Goal: Navigation & Orientation: Find specific page/section

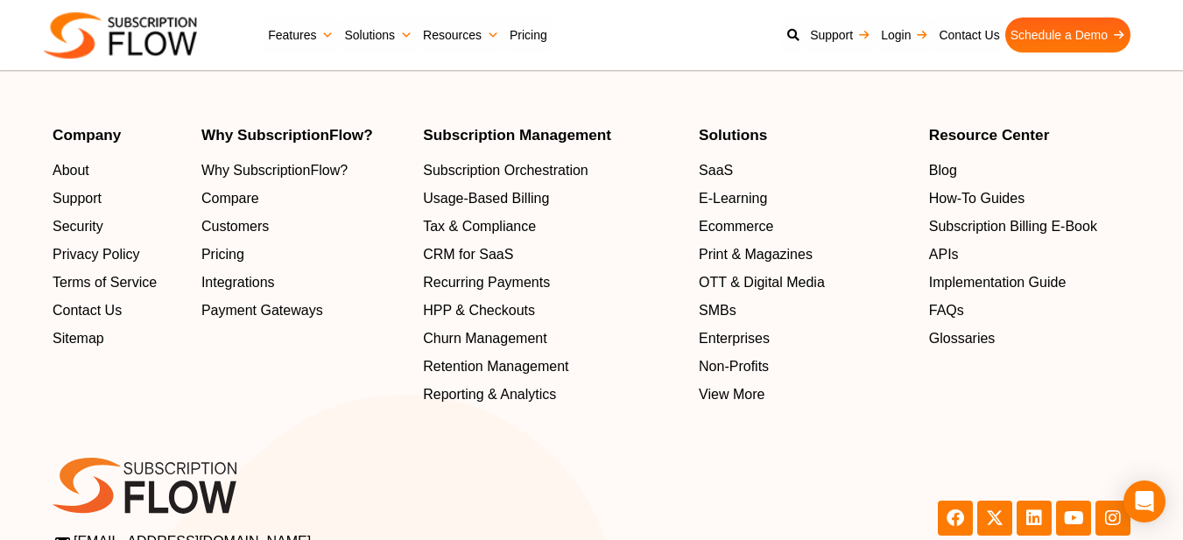
scroll to position [5707, 0]
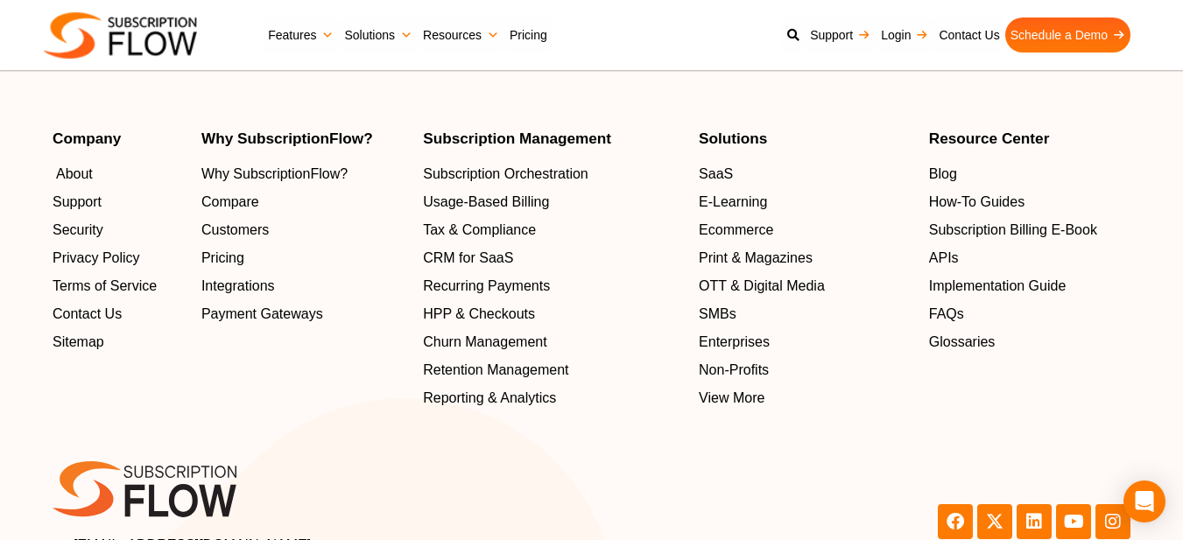
click at [57, 184] on span "About" at bounding box center [74, 174] width 37 height 21
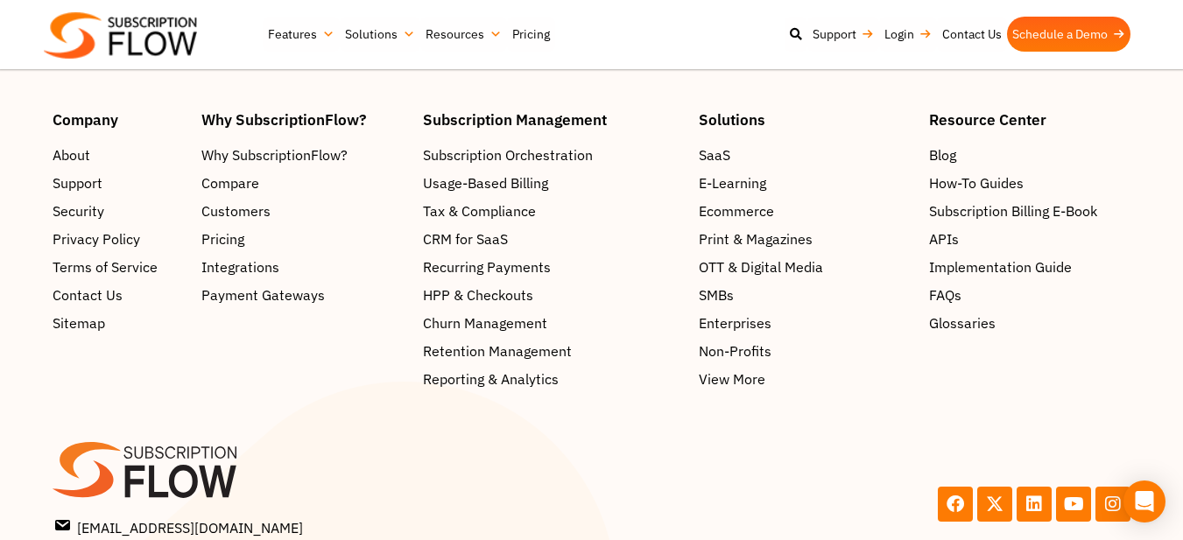
scroll to position [3024, 0]
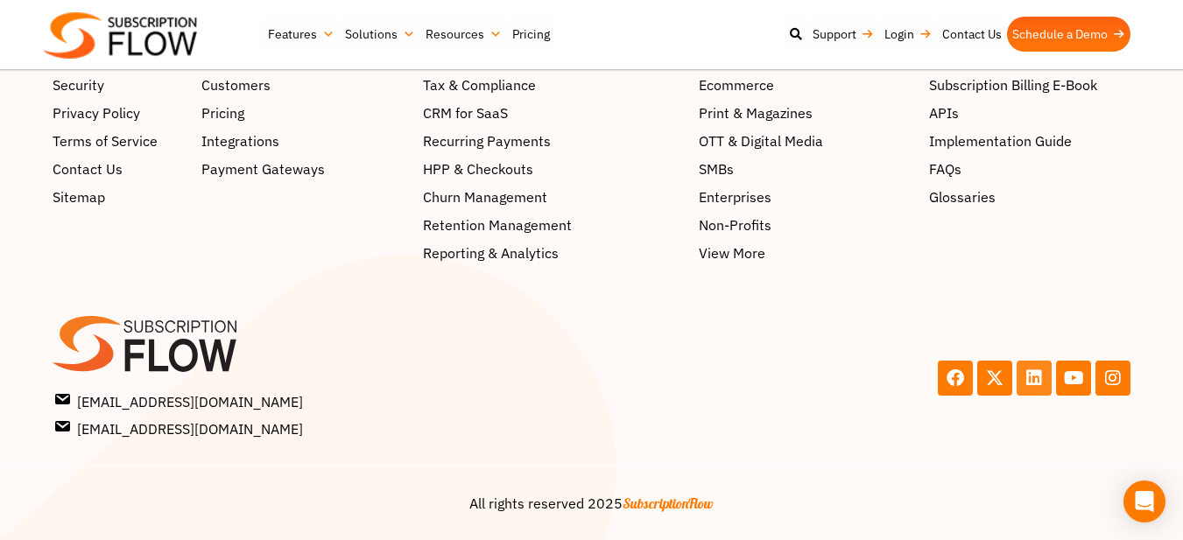
click at [1028, 370] on icon at bounding box center [1035, 379] width 18 height 18
